Goal: Task Accomplishment & Management: Manage account settings

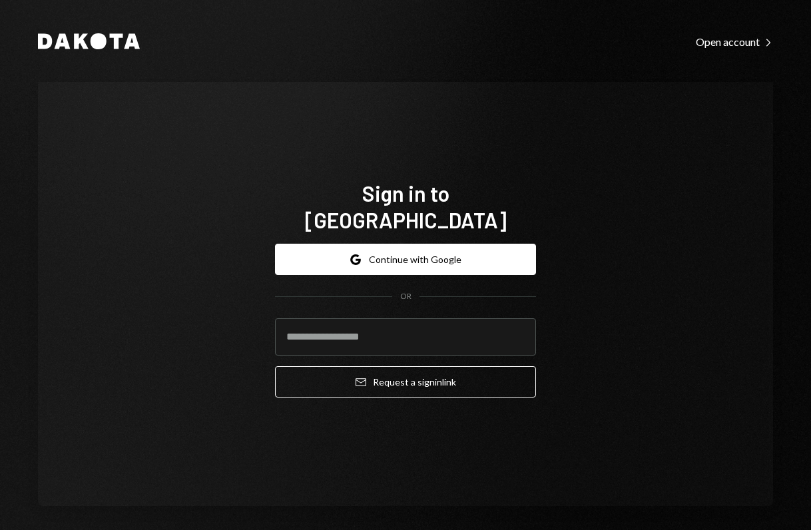
click at [385, 330] on input "email" at bounding box center [405, 336] width 261 height 37
type input "**********"
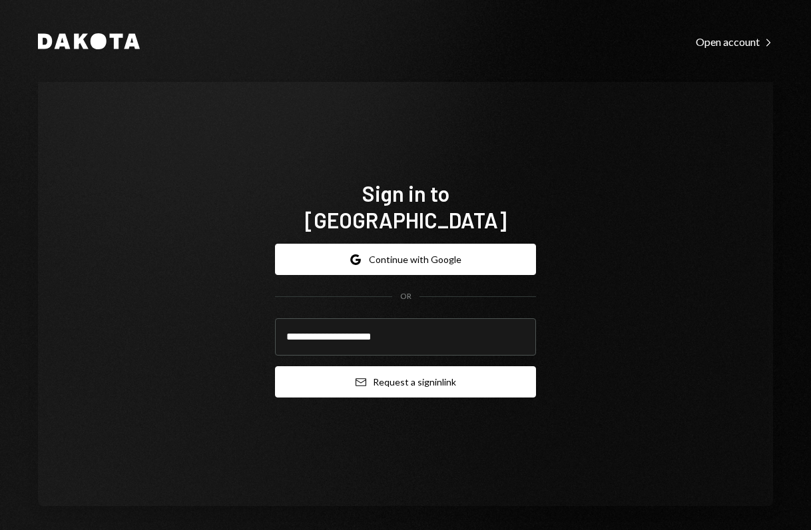
click at [364, 371] on button "Email Request a sign in link" at bounding box center [405, 381] width 261 height 31
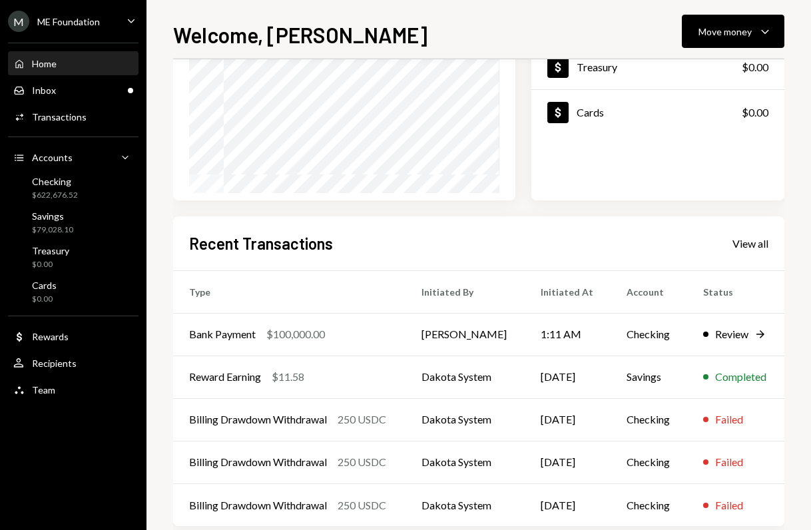
scroll to position [196, 0]
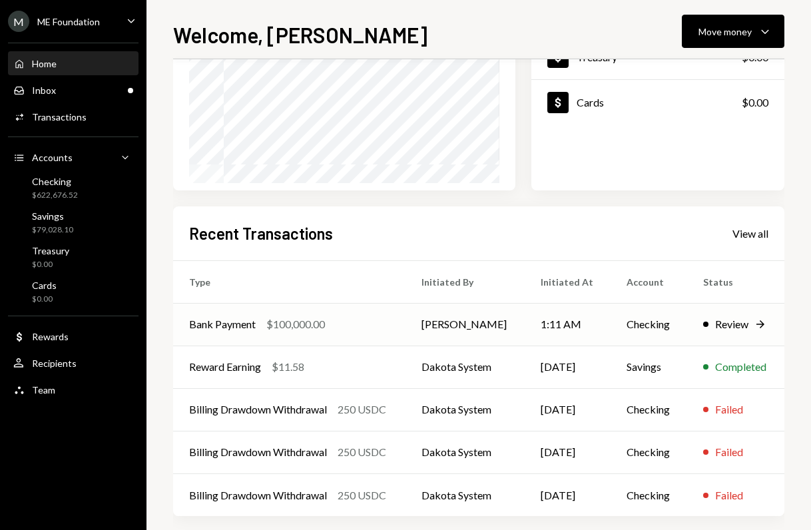
click at [630, 322] on td "Checking" at bounding box center [648, 324] width 77 height 43
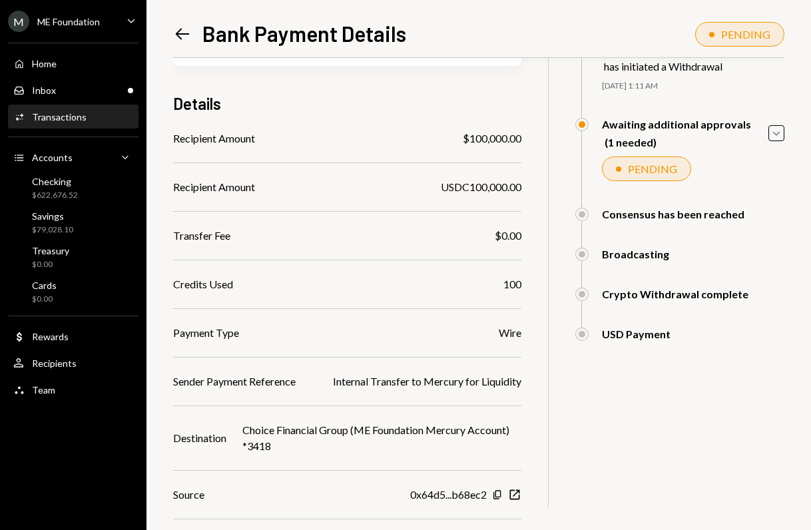
scroll to position [218, 0]
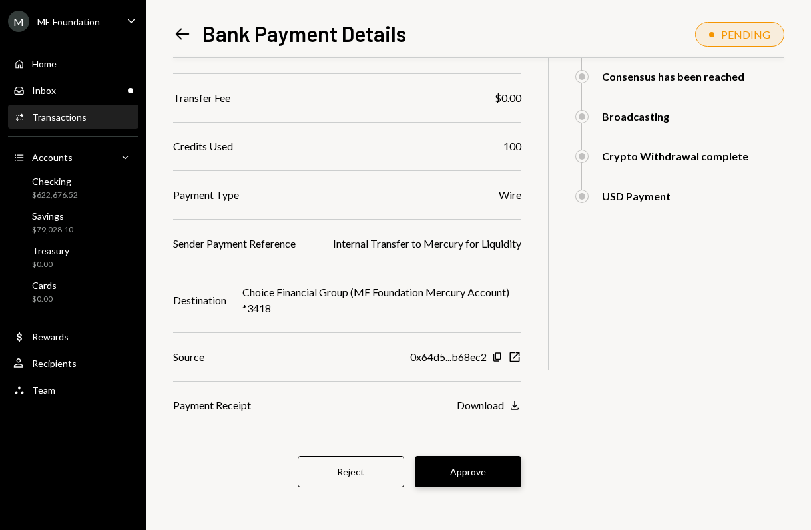
click at [471, 475] on button "Approve" at bounding box center [468, 471] width 107 height 31
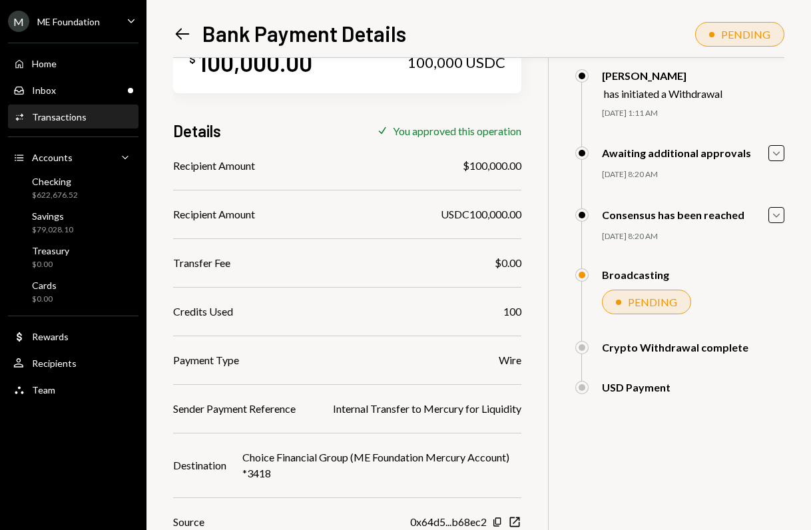
scroll to position [0, 0]
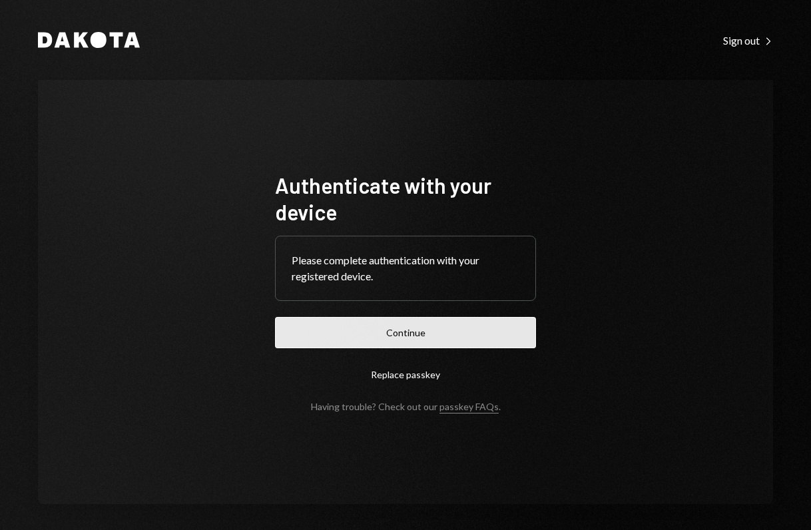
click at [359, 340] on button "Continue" at bounding box center [405, 332] width 261 height 31
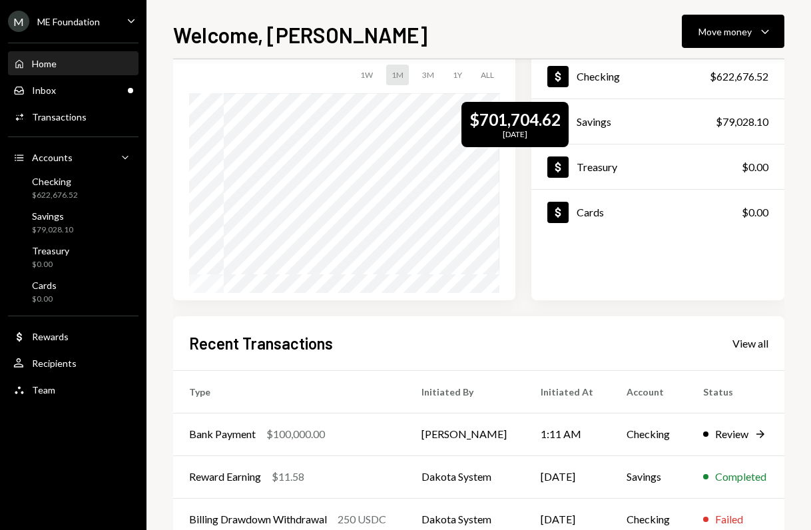
scroll to position [142, 0]
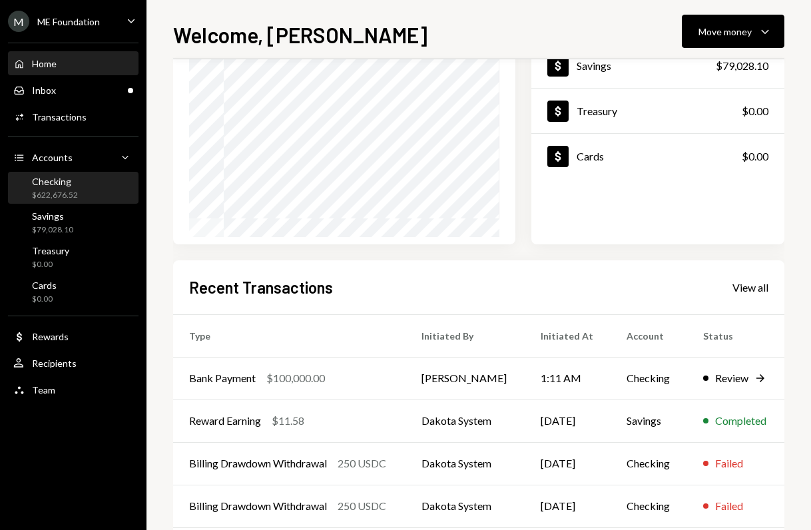
click at [59, 190] on div "$622,676.52" at bounding box center [55, 195] width 46 height 11
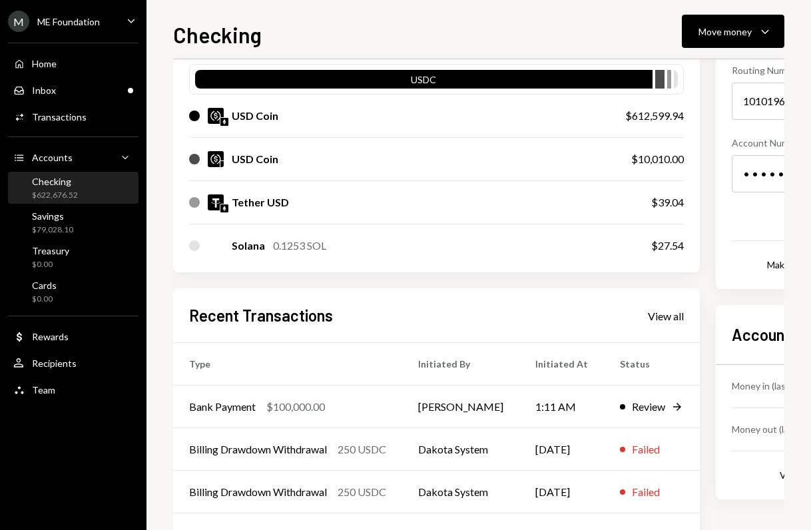
scroll to position [158, 0]
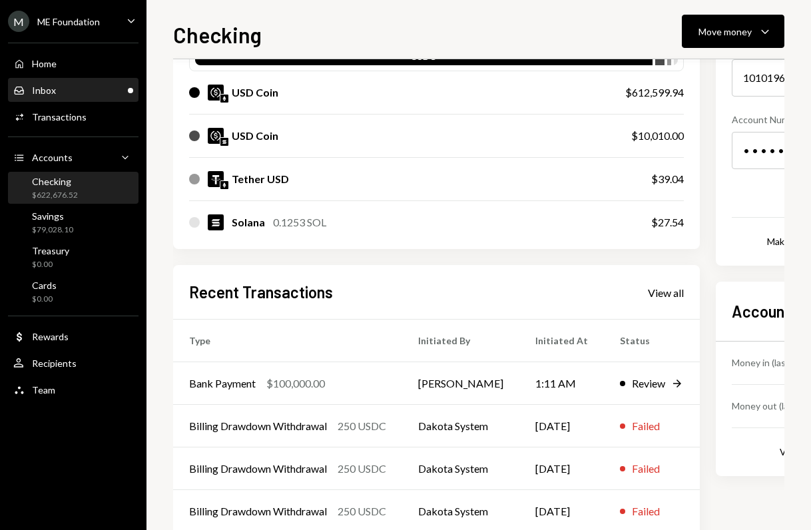
click at [103, 92] on div "Inbox Inbox" at bounding box center [73, 91] width 120 height 12
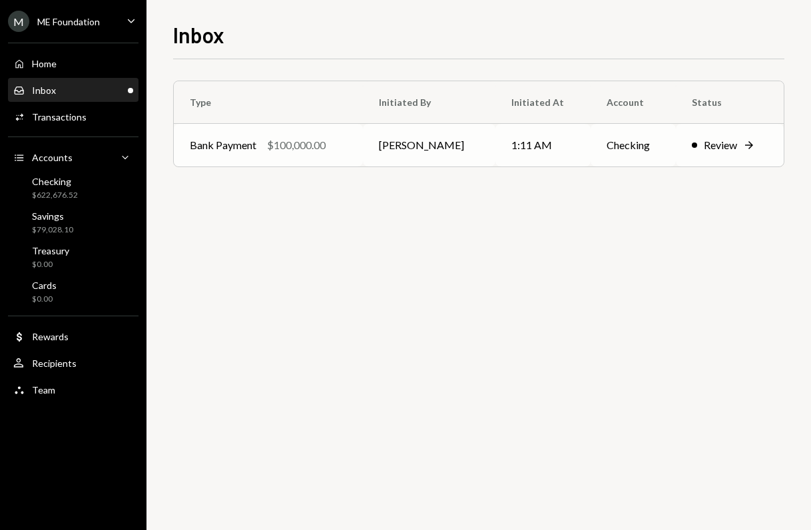
click at [509, 161] on td "1:11 AM" at bounding box center [542, 145] width 95 height 43
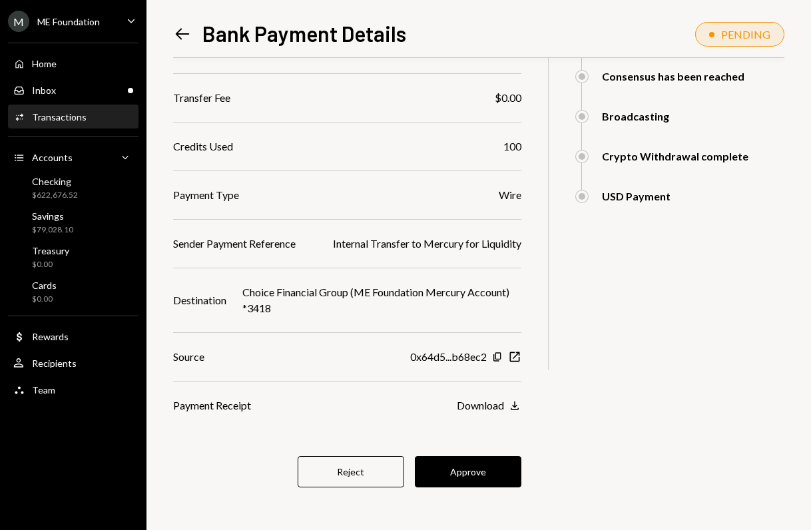
scroll to position [150, 0]
